Goal: Find specific page/section: Find specific page/section

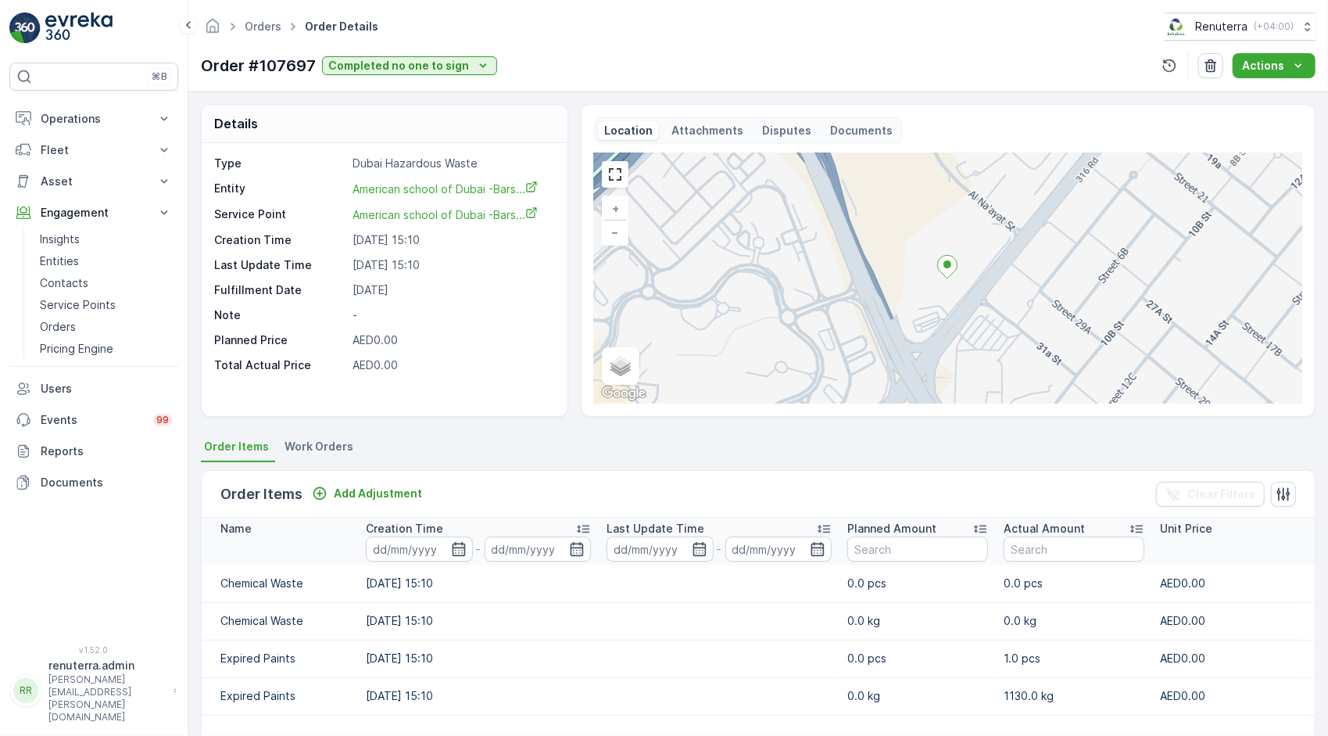
scroll to position [227, 0]
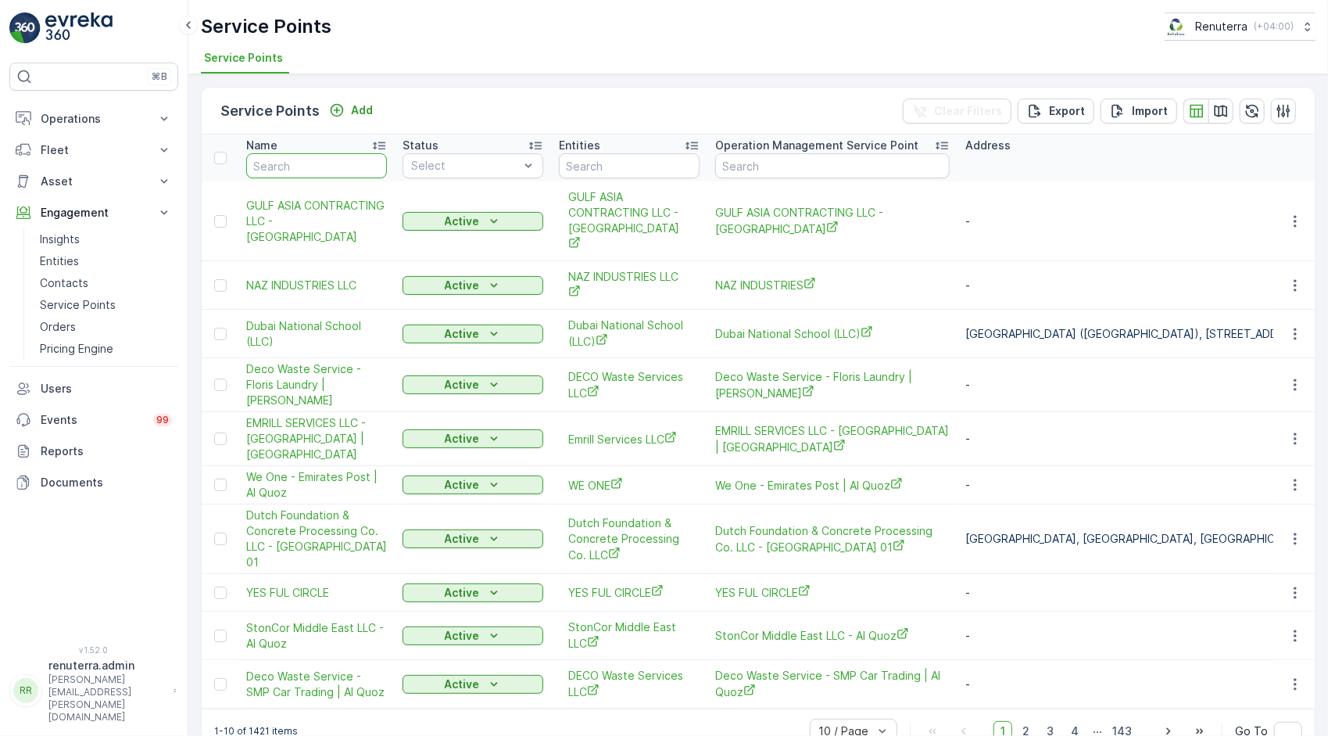
click at [371, 161] on input "text" at bounding box center [316, 165] width 141 height 25
type input "inno"
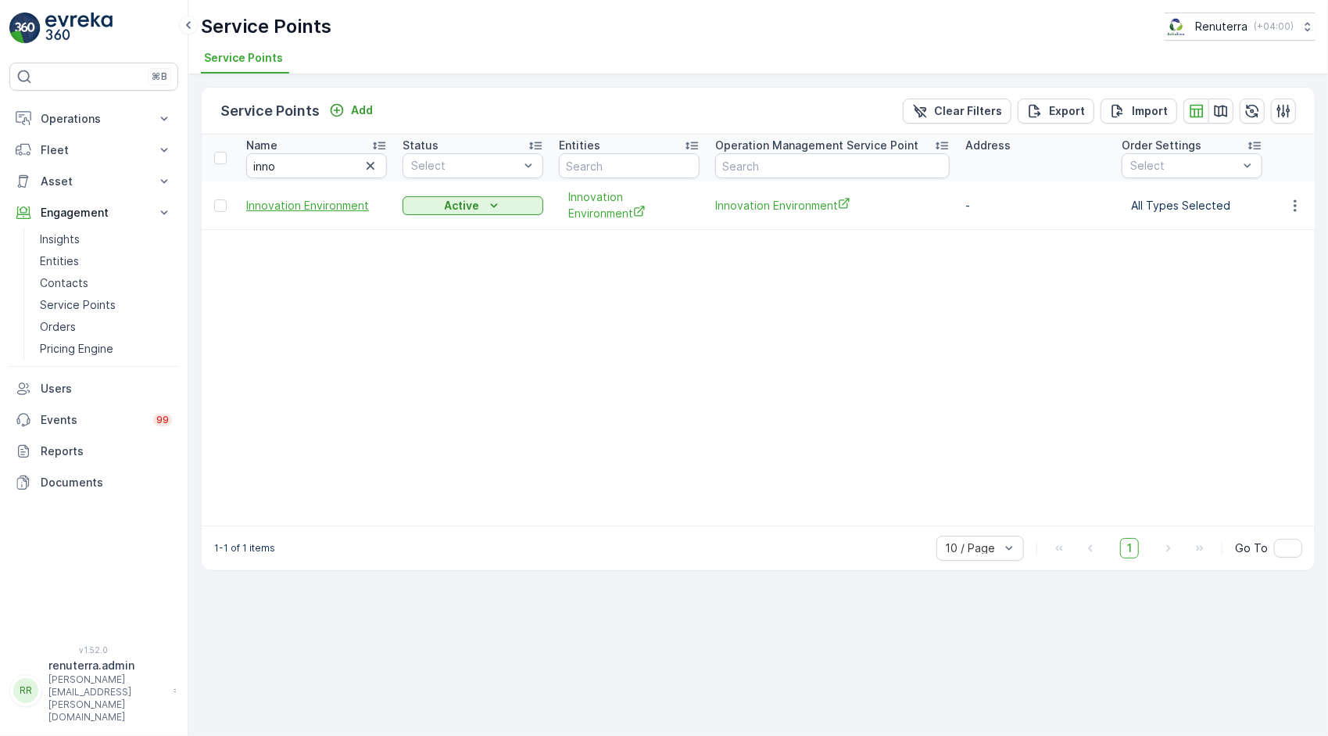
click at [334, 205] on span "Innovation Environment" at bounding box center [316, 206] width 141 height 16
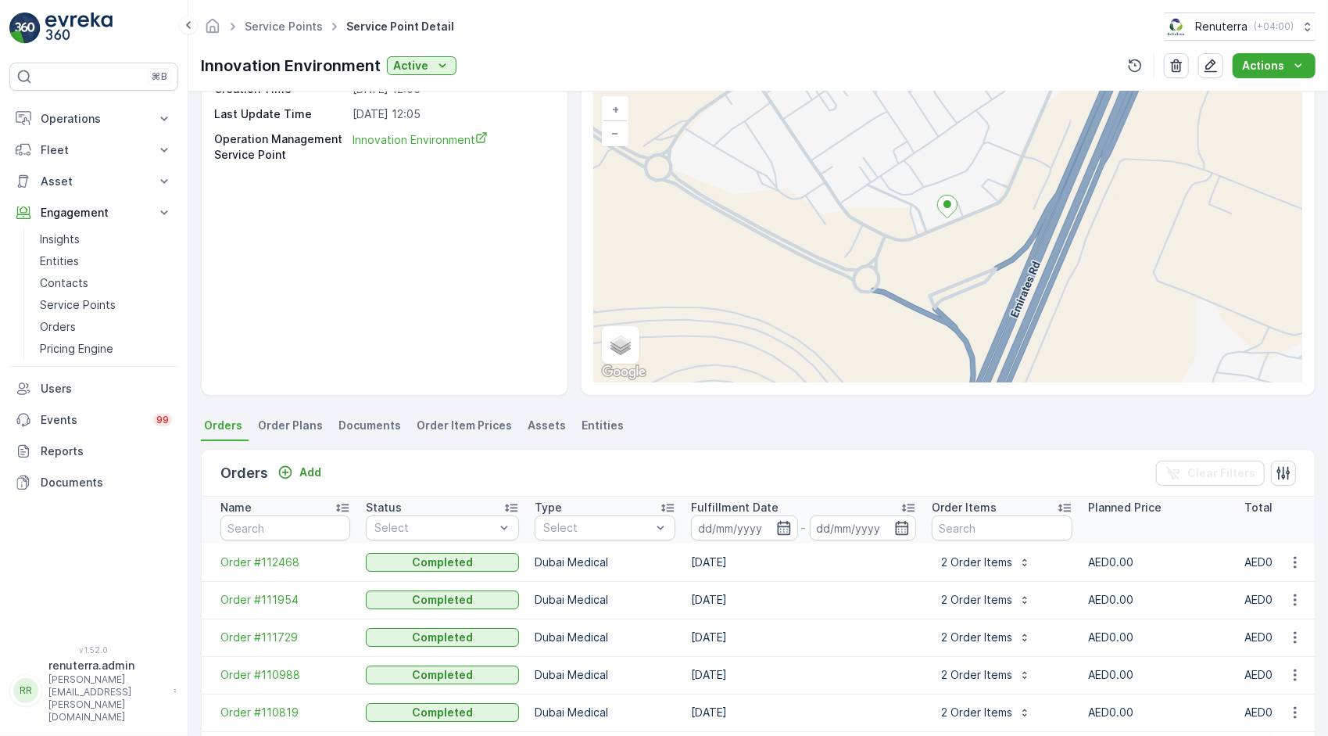
scroll to position [334, 0]
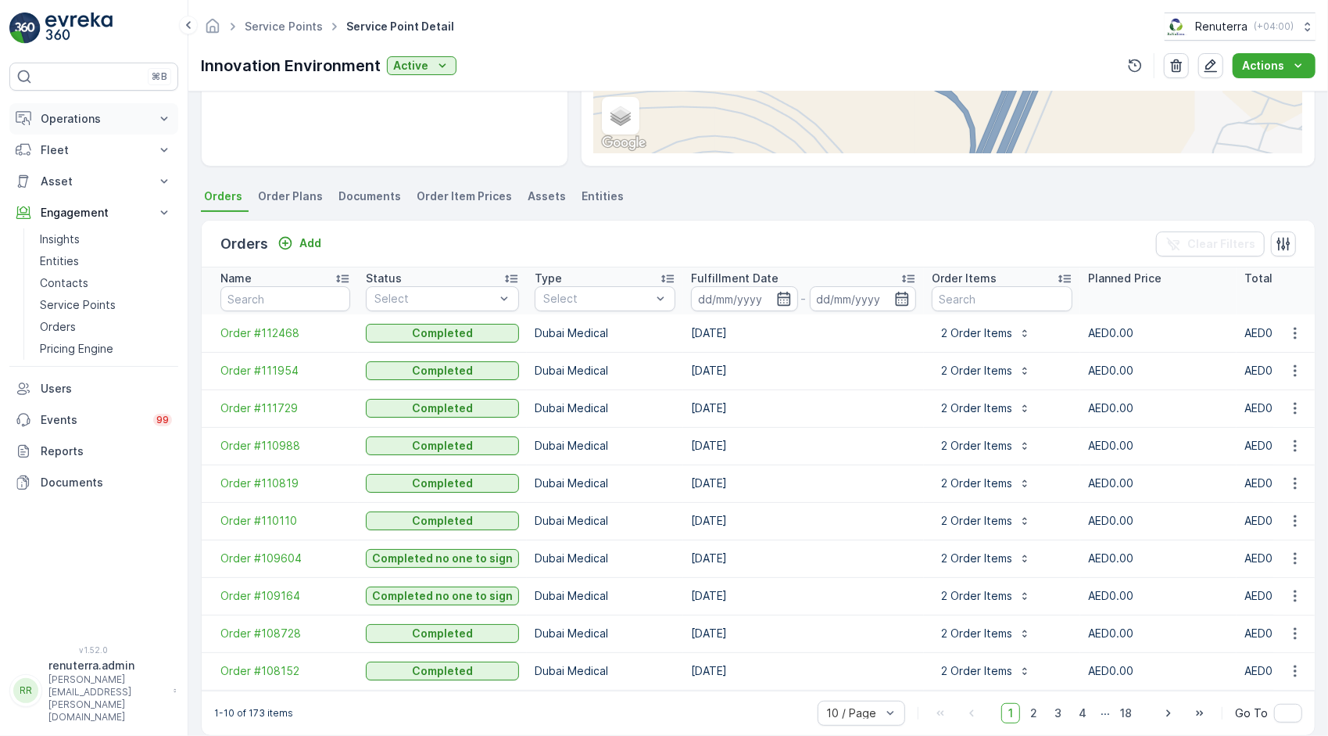
click at [110, 122] on p "Operations" at bounding box center [94, 119] width 106 height 16
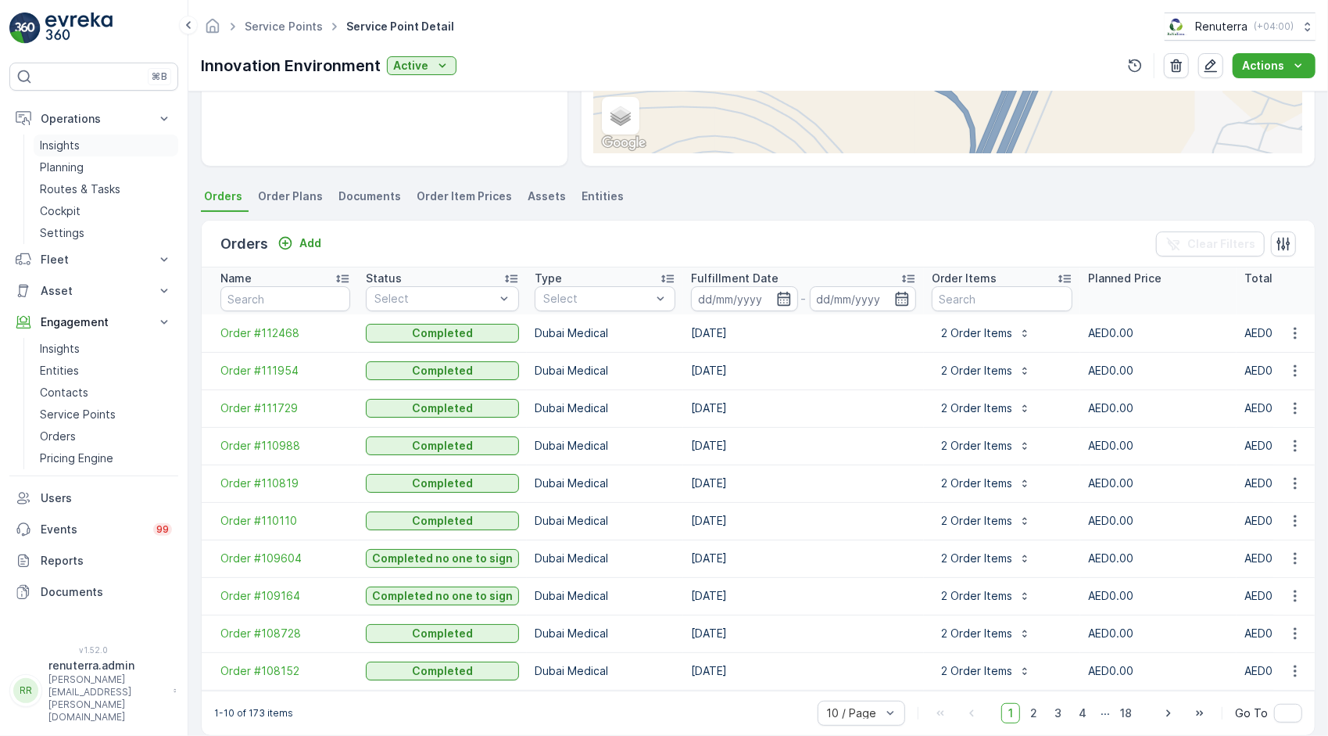
click at [116, 145] on link "Insights" at bounding box center [106, 145] width 145 height 22
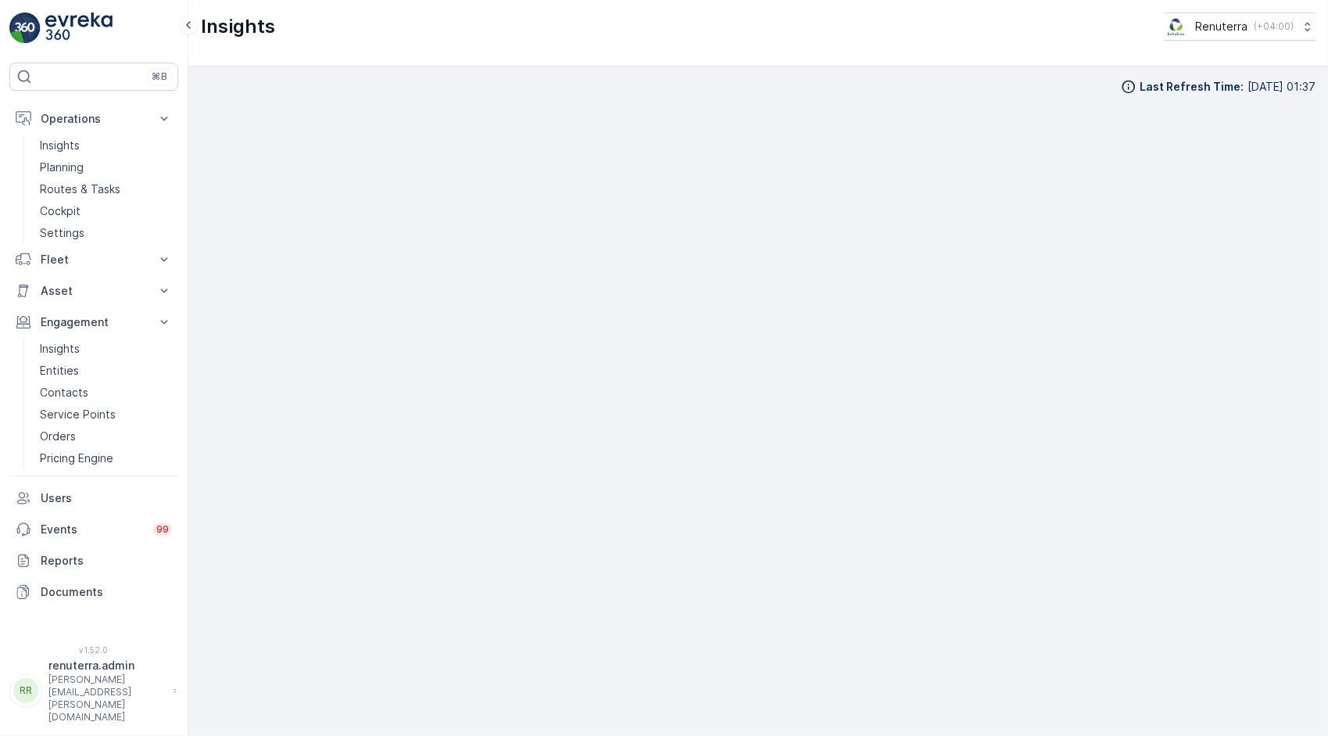
scroll to position [16, 0]
click at [100, 346] on link "Insights" at bounding box center [106, 349] width 145 height 22
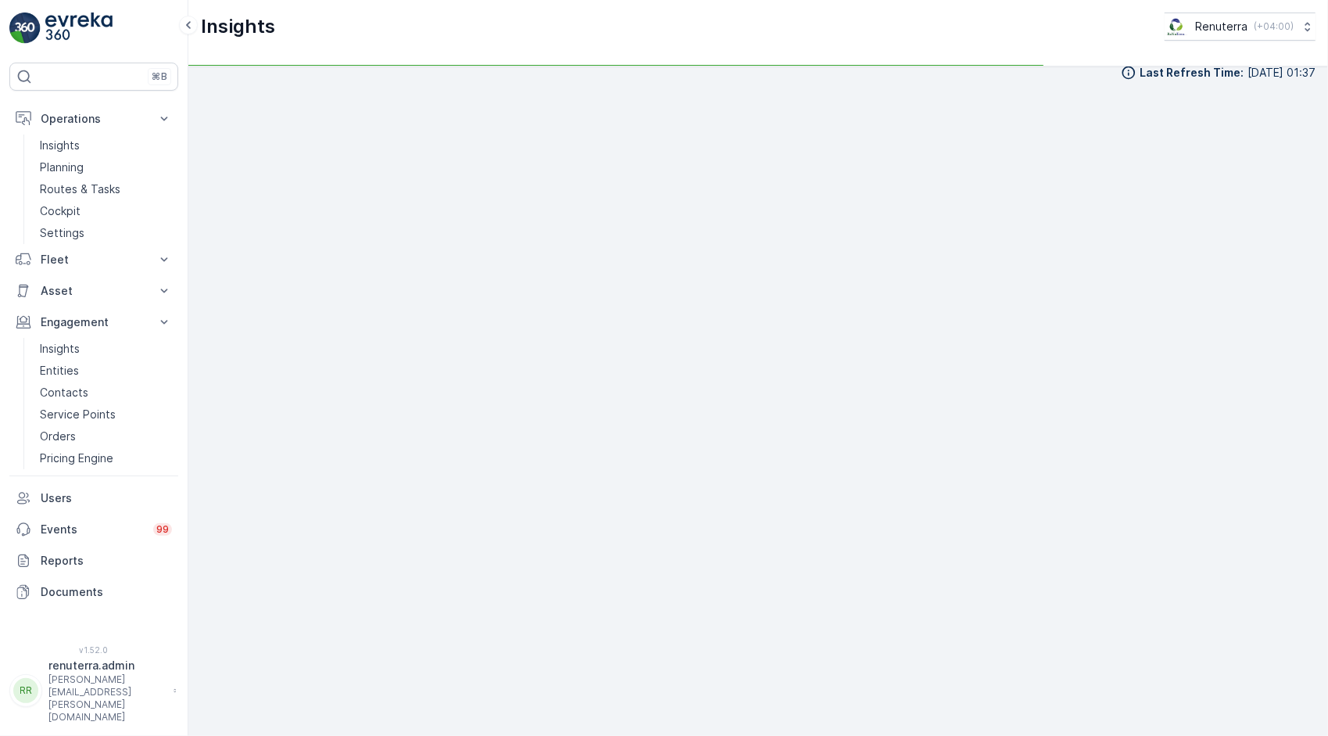
scroll to position [16, 0]
click at [88, 420] on p "Service Points" at bounding box center [78, 415] width 76 height 16
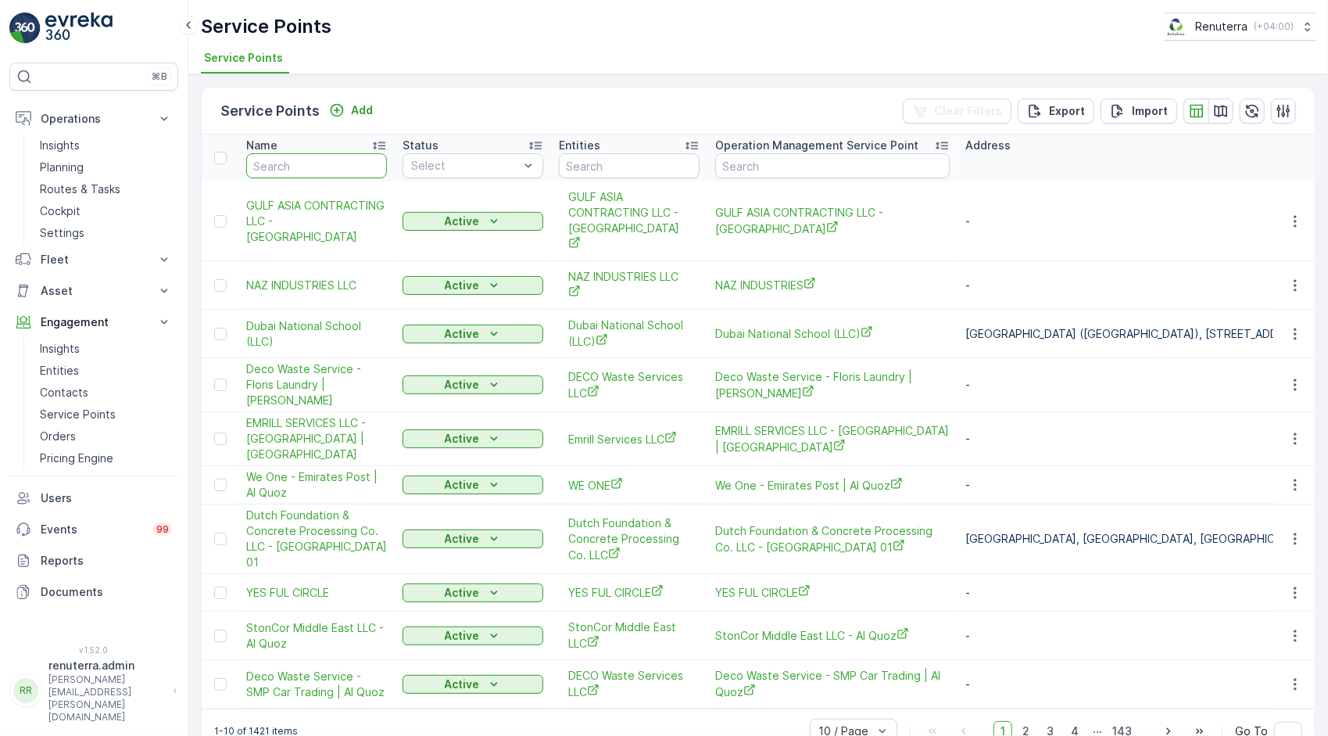
click at [303, 163] on input "text" at bounding box center [316, 165] width 141 height 25
type input "innov"
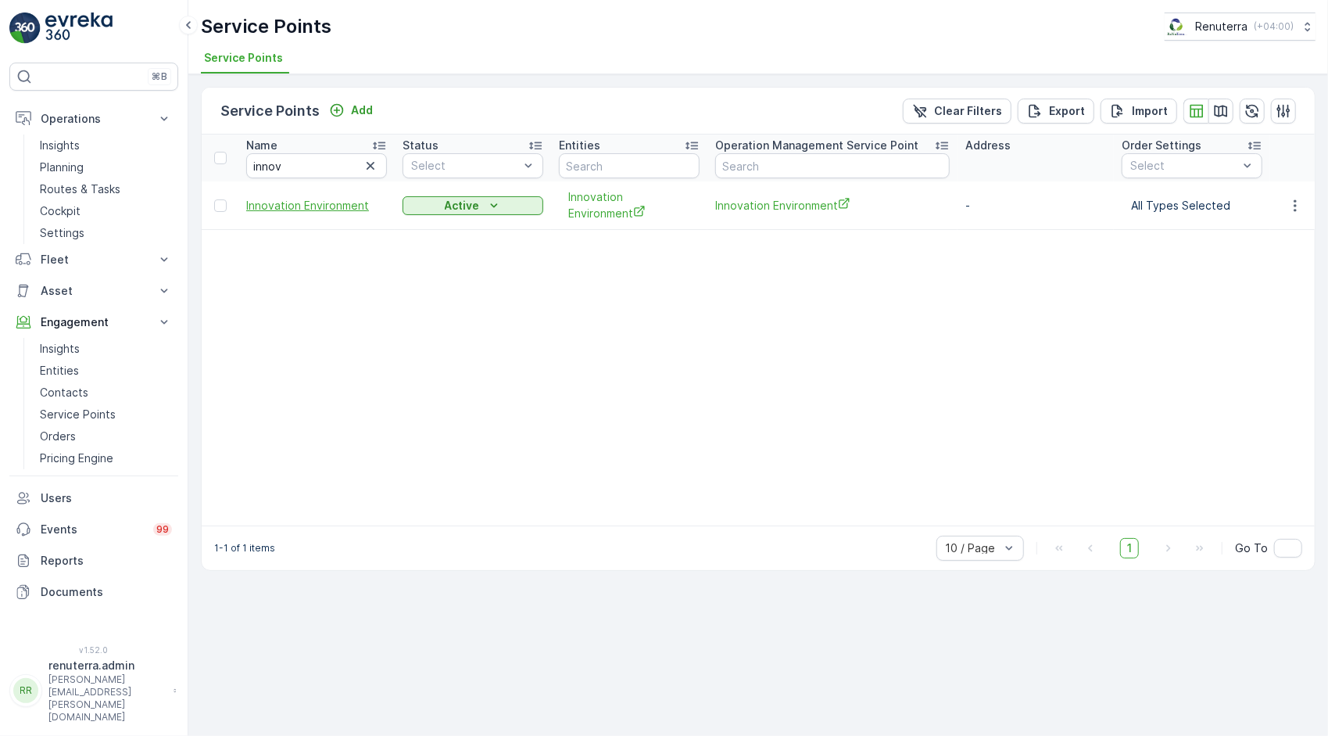
click at [319, 206] on span "Innovation Environment" at bounding box center [316, 206] width 141 height 16
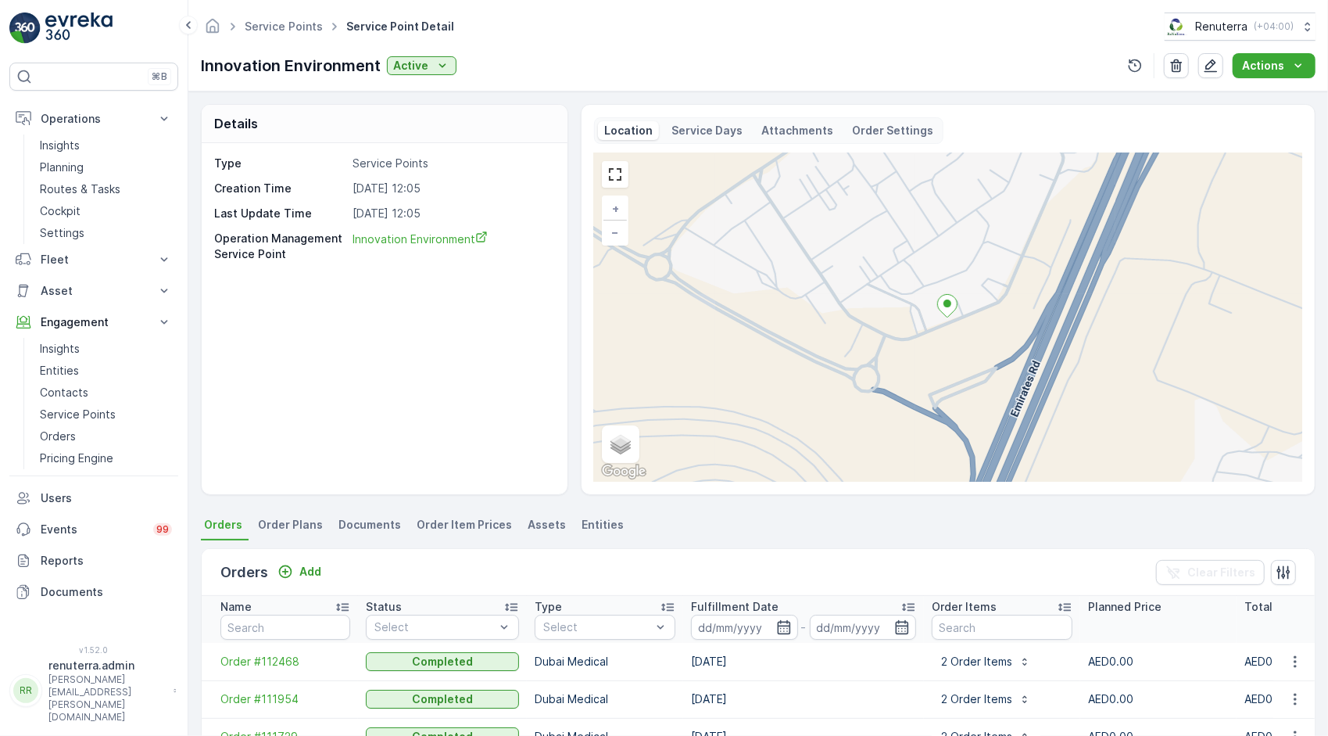
click at [389, 244] on span "Innovation Environment" at bounding box center [420, 238] width 135 height 13
